Goal: Information Seeking & Learning: Check status

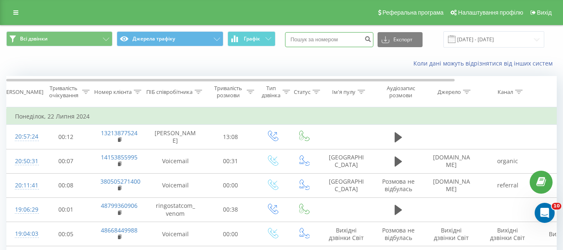
click at [333, 43] on input at bounding box center [329, 39] width 88 height 15
paste input "380673230916"
type input "380673230916"
click at [371, 40] on icon "submit" at bounding box center [367, 37] width 7 height 5
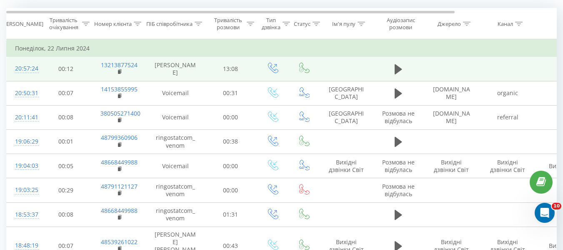
scroll to position [97, 0]
